Goal: Task Accomplishment & Management: Complete application form

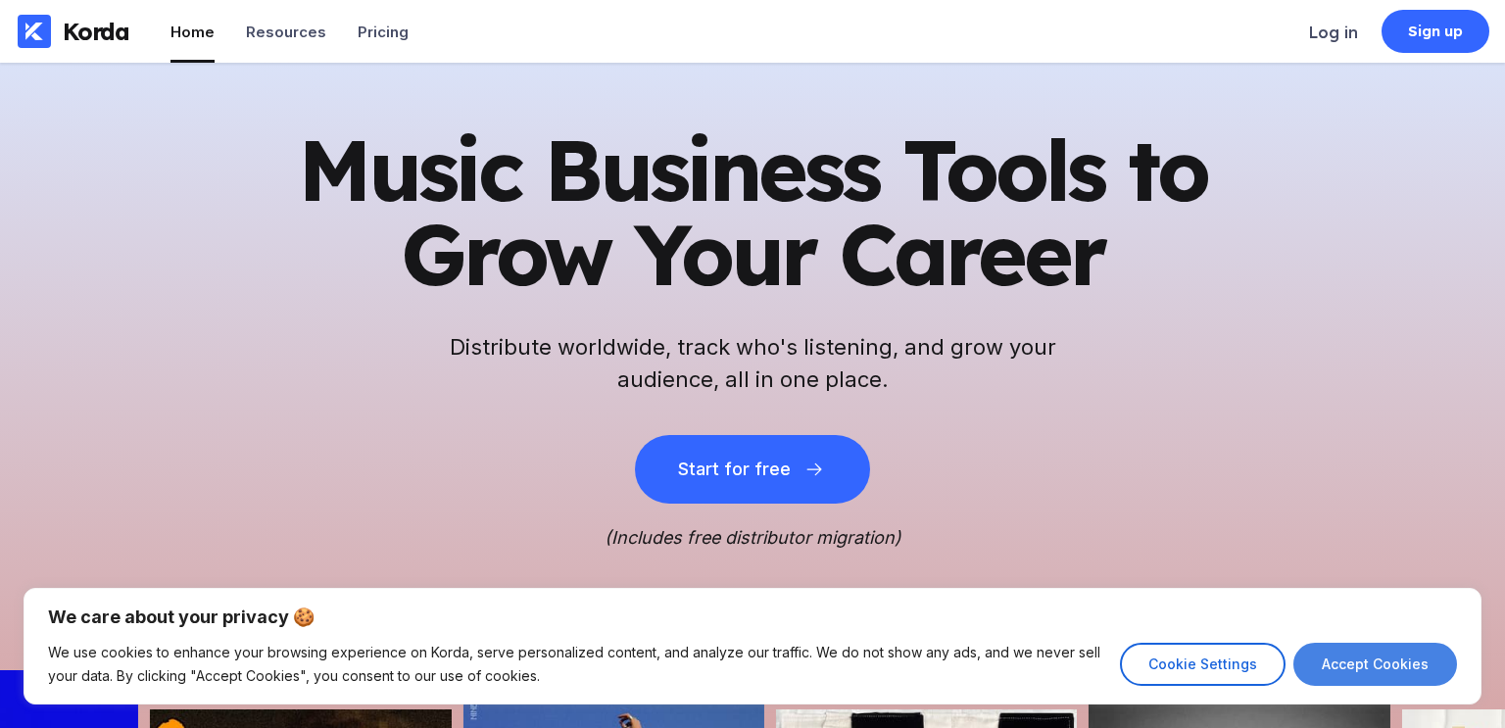
click at [1333, 656] on button "Accept Cookies" at bounding box center [1376, 664] width 164 height 43
checkbox input "true"
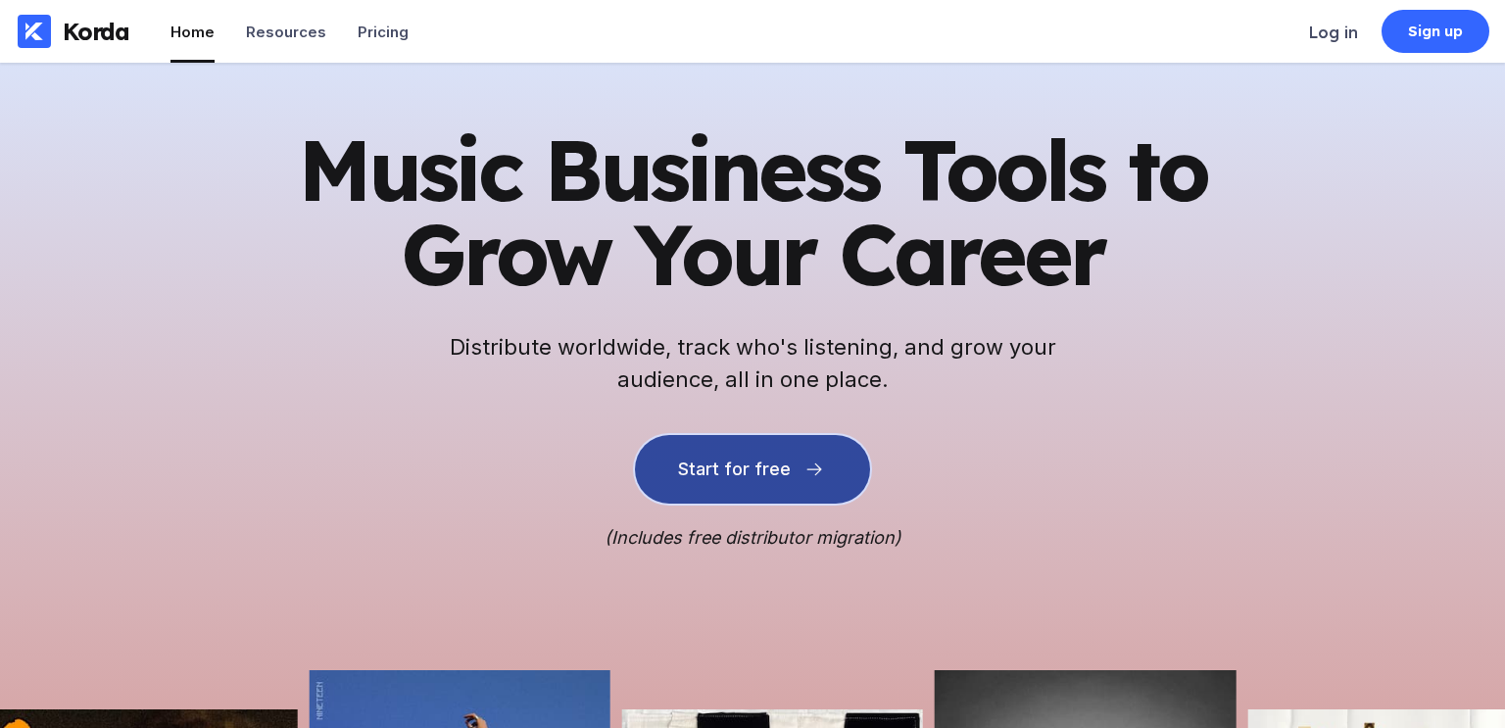
click at [733, 436] on button "Start for free" at bounding box center [752, 469] width 235 height 69
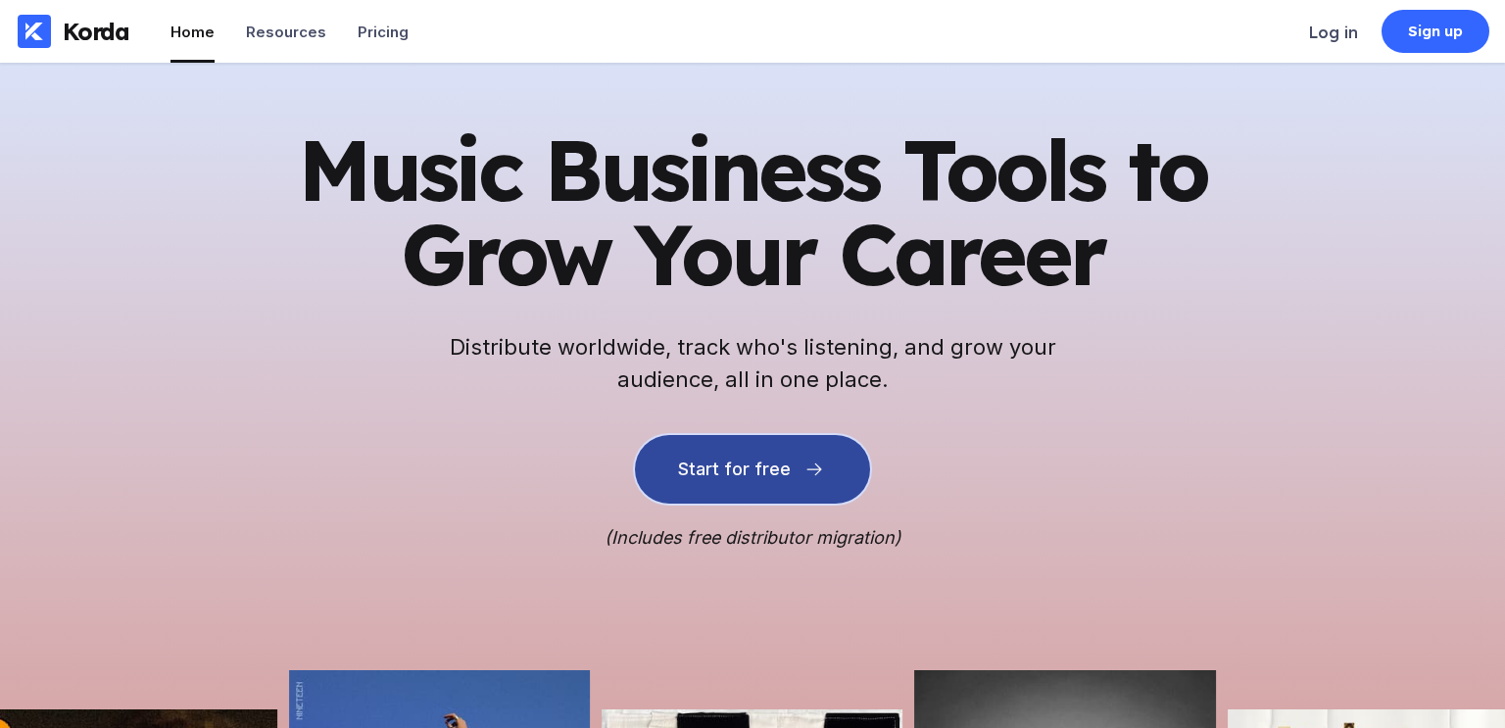
click at [726, 453] on button "Start for free" at bounding box center [752, 469] width 235 height 69
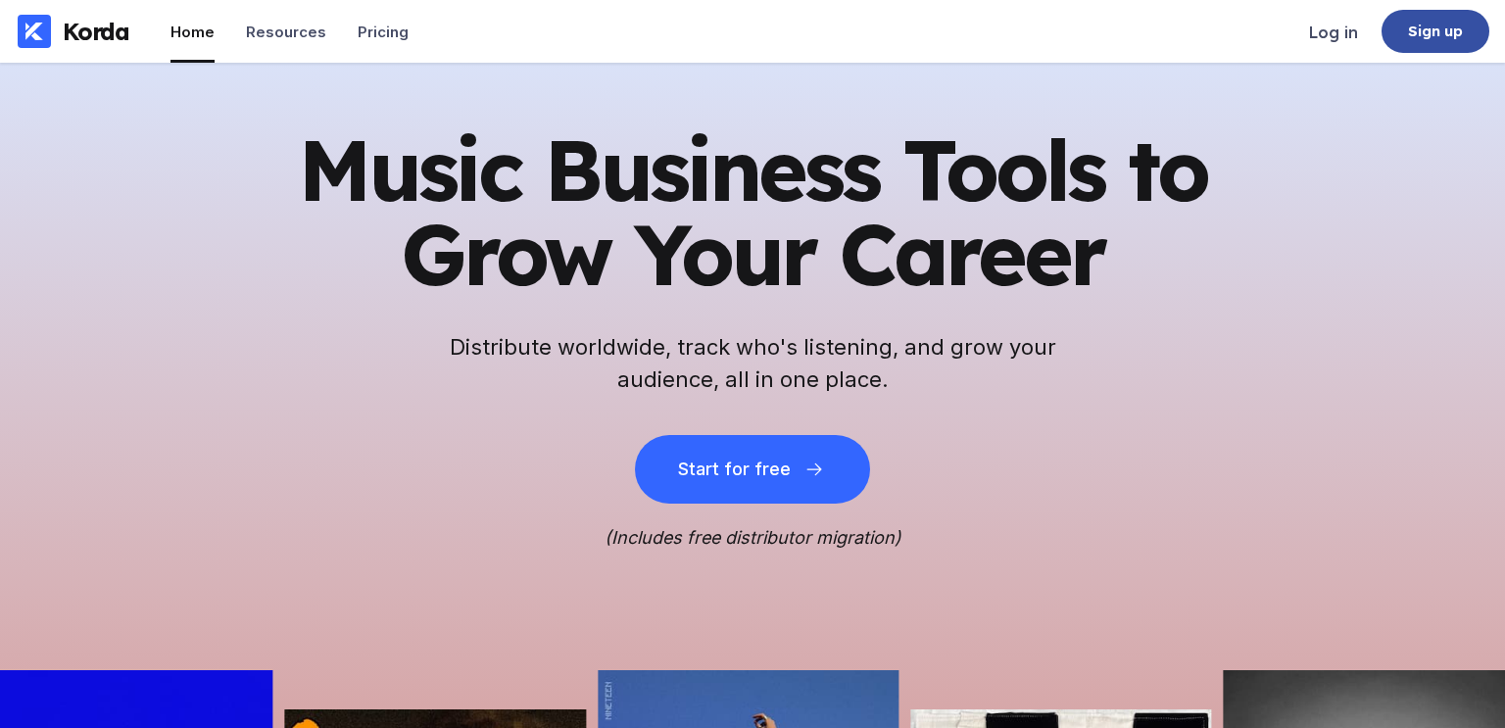
click at [1453, 27] on div "Sign up" at bounding box center [1436, 32] width 56 height 20
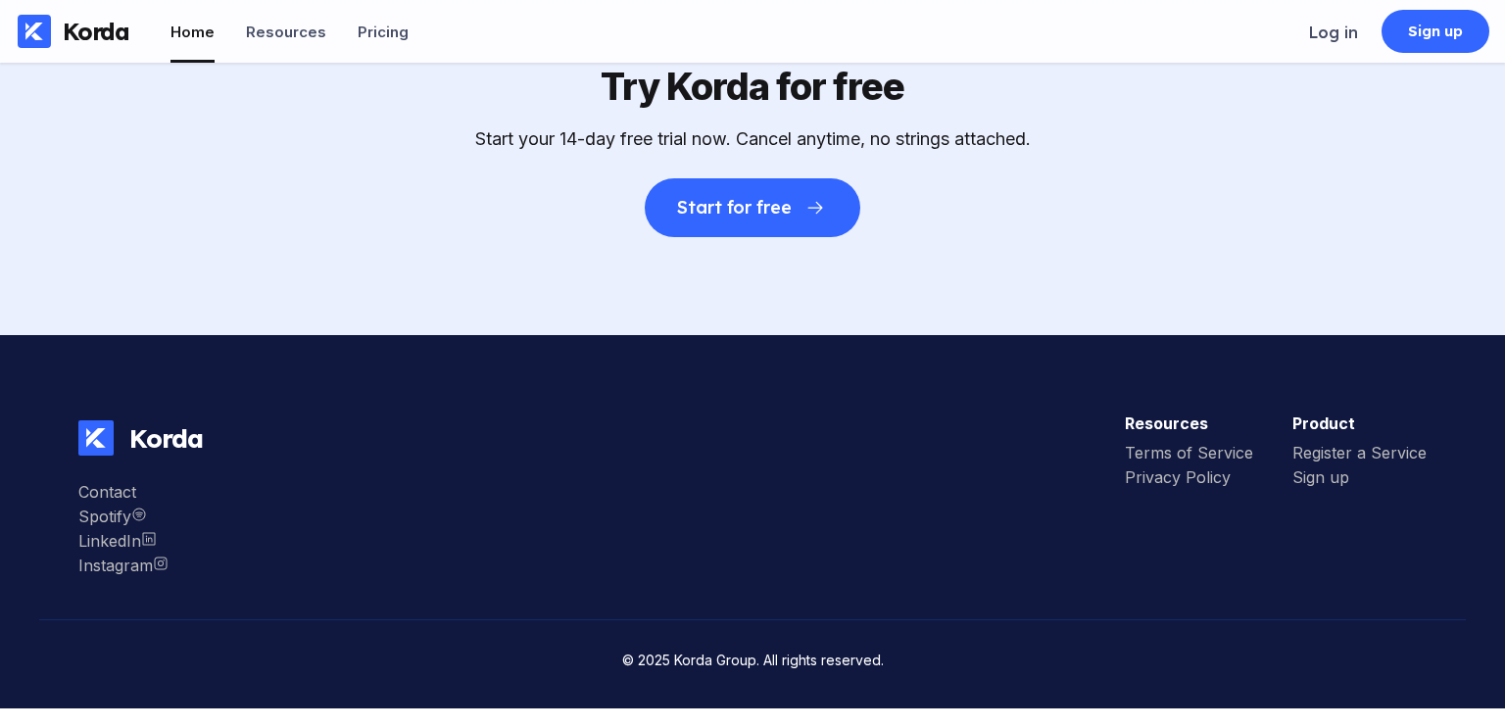
scroll to position [5478, 0]
click at [1368, 463] on div "Register a Service" at bounding box center [1360, 453] width 134 height 20
